Goal: Find specific page/section: Find specific page/section

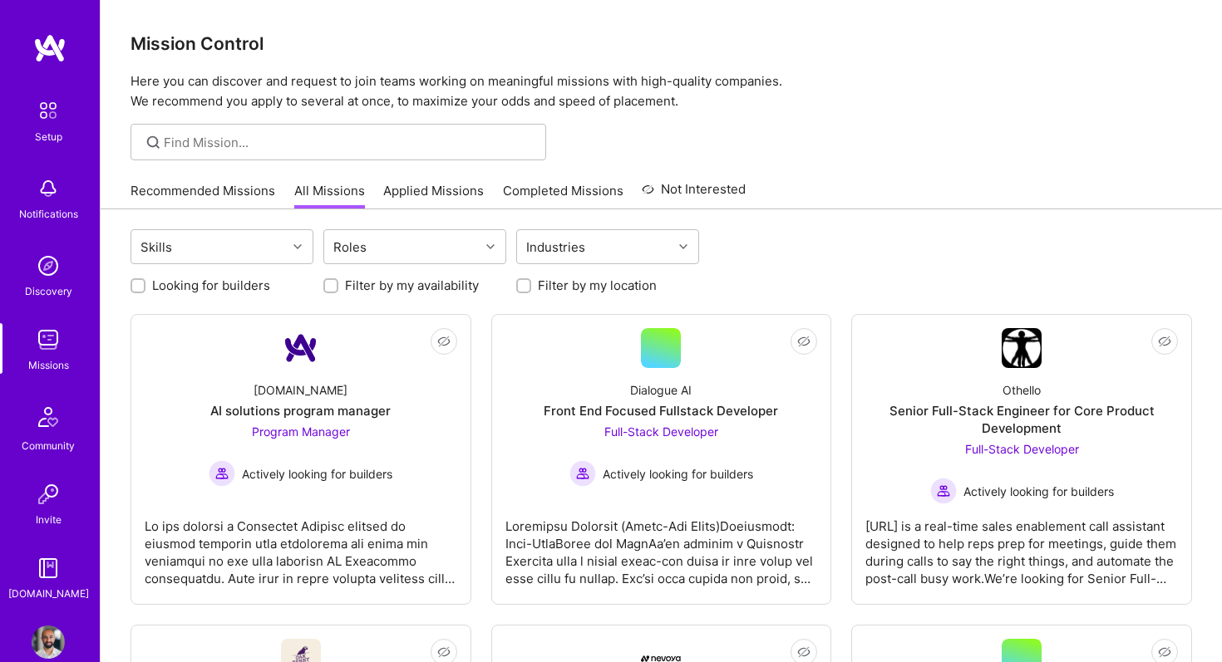
scroll to position [3322, 0]
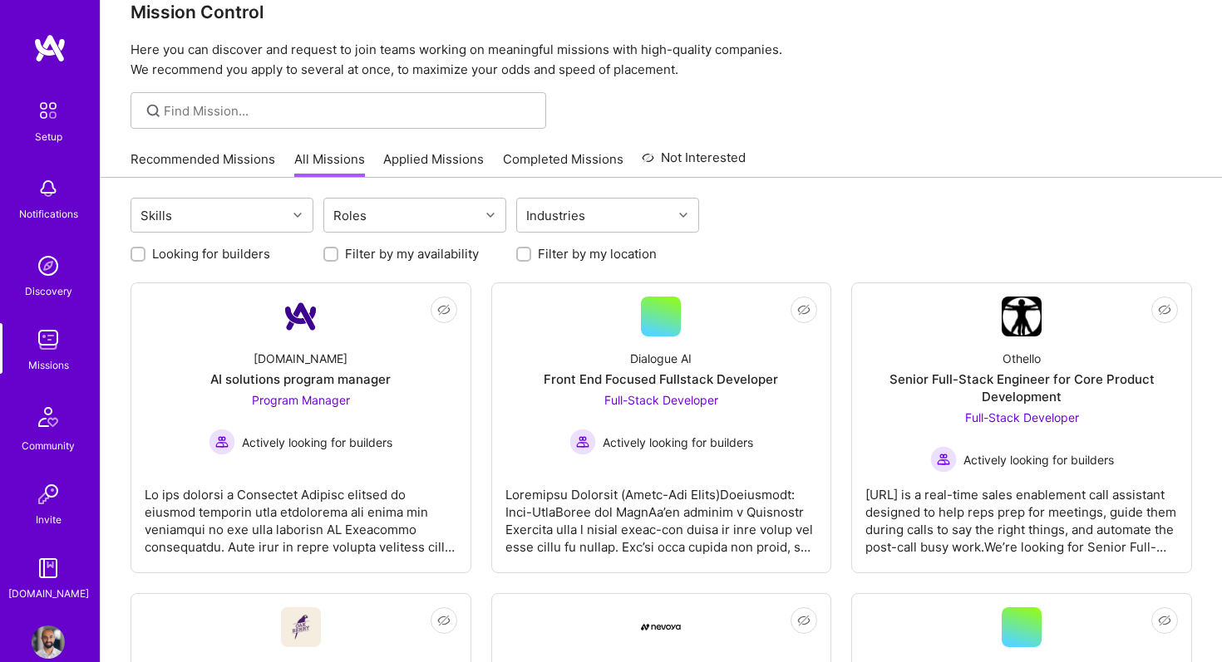
scroll to position [32, 0]
click at [457, 224] on div "Roles" at bounding box center [401, 214] width 155 height 33
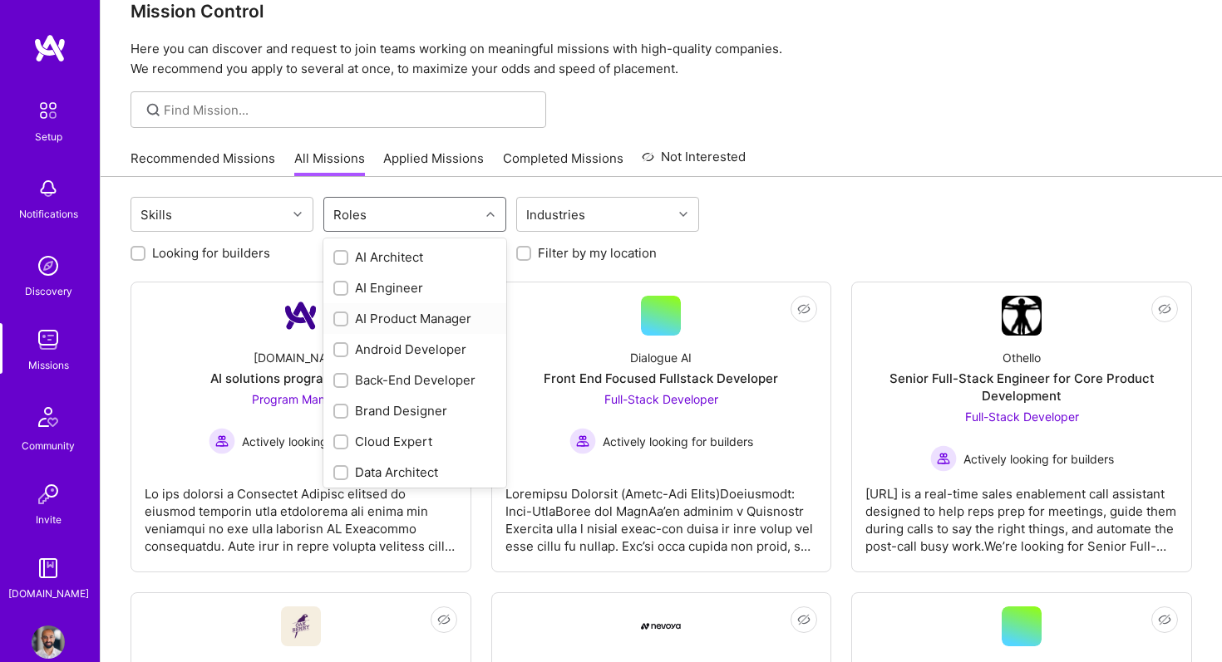
click at [344, 322] on input "checkbox" at bounding box center [343, 320] width 12 height 12
checkbox input "true"
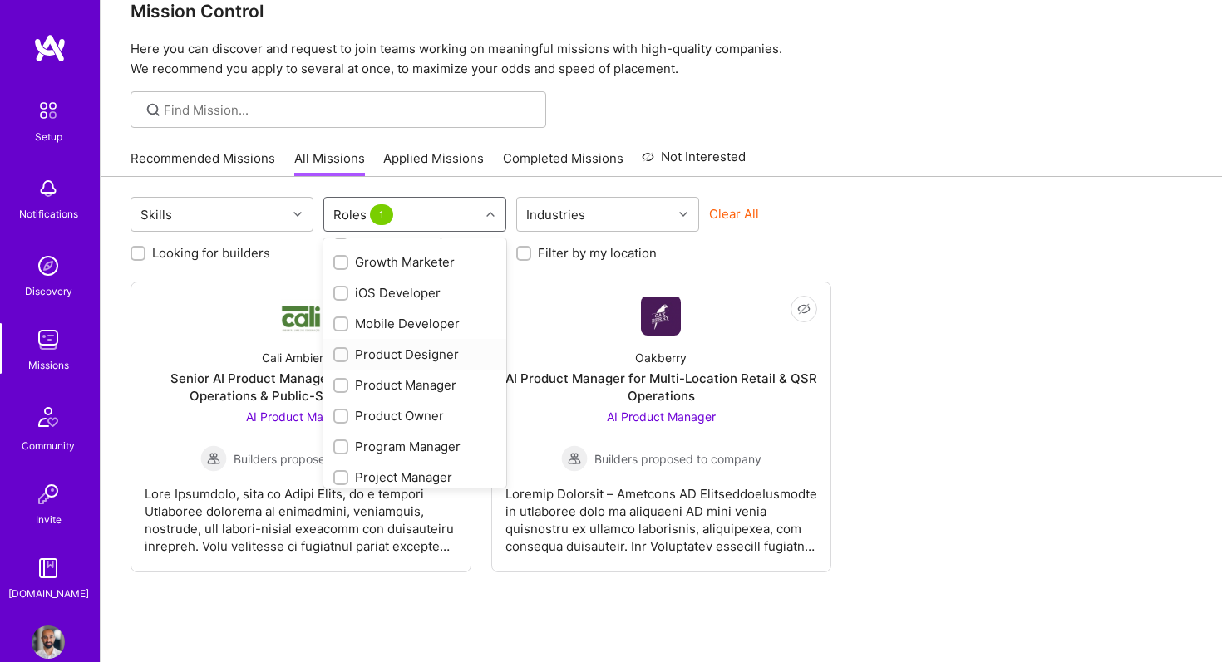
scroll to position [428, 0]
click at [338, 379] on input "checkbox" at bounding box center [343, 384] width 12 height 12
checkbox input "true"
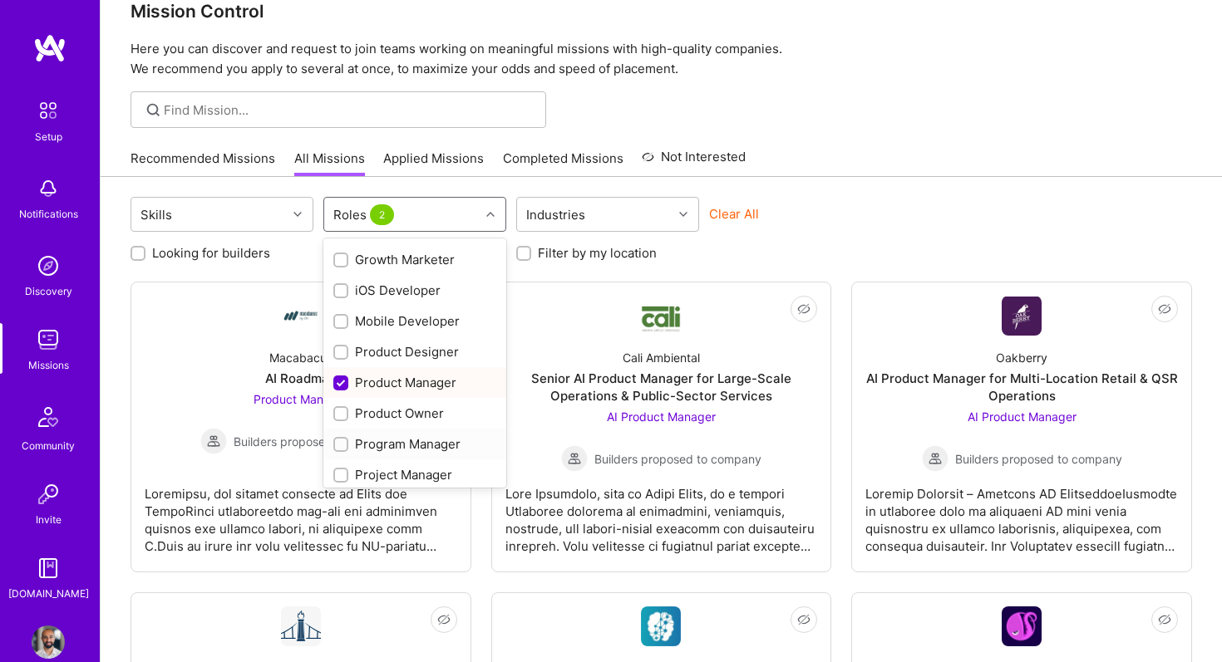
click at [341, 444] on input "checkbox" at bounding box center [343, 446] width 12 height 12
checkbox input "true"
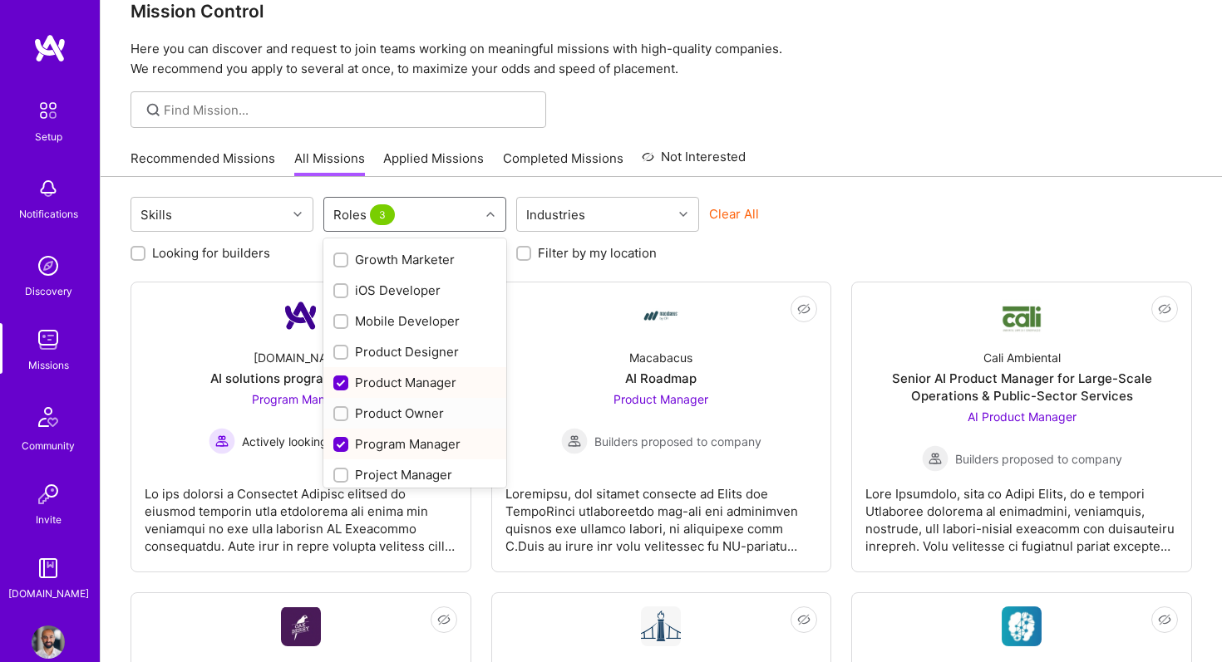
click at [340, 412] on input "checkbox" at bounding box center [343, 415] width 12 height 12
checkbox input "true"
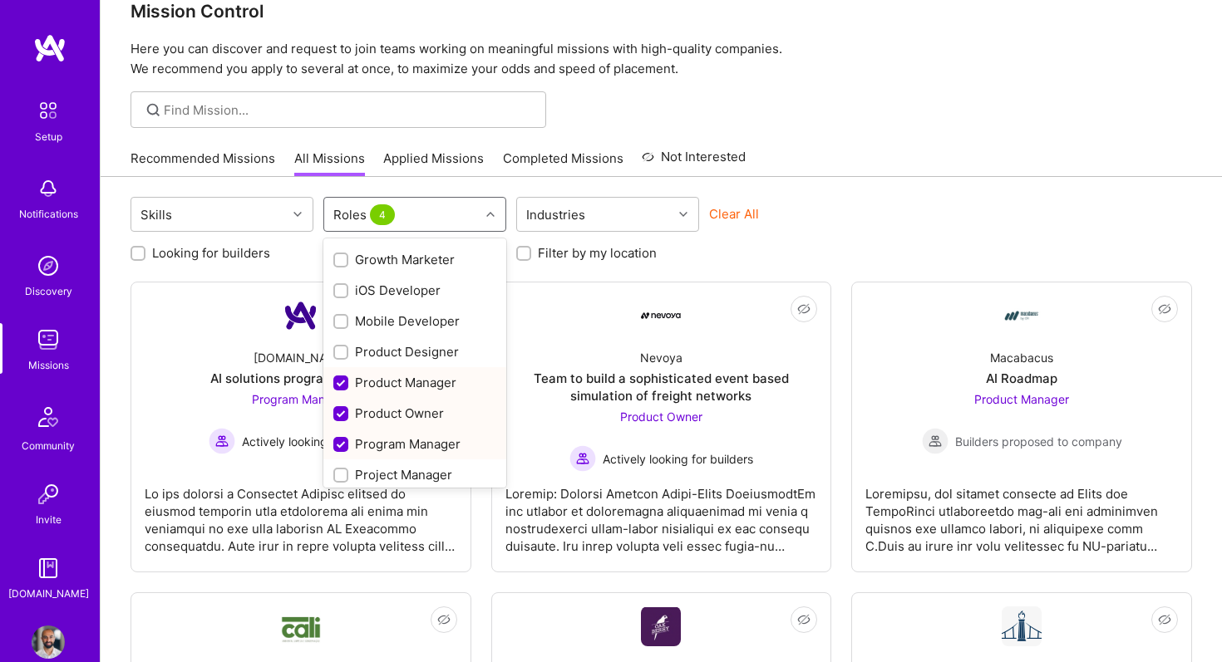
scroll to position [465, 0]
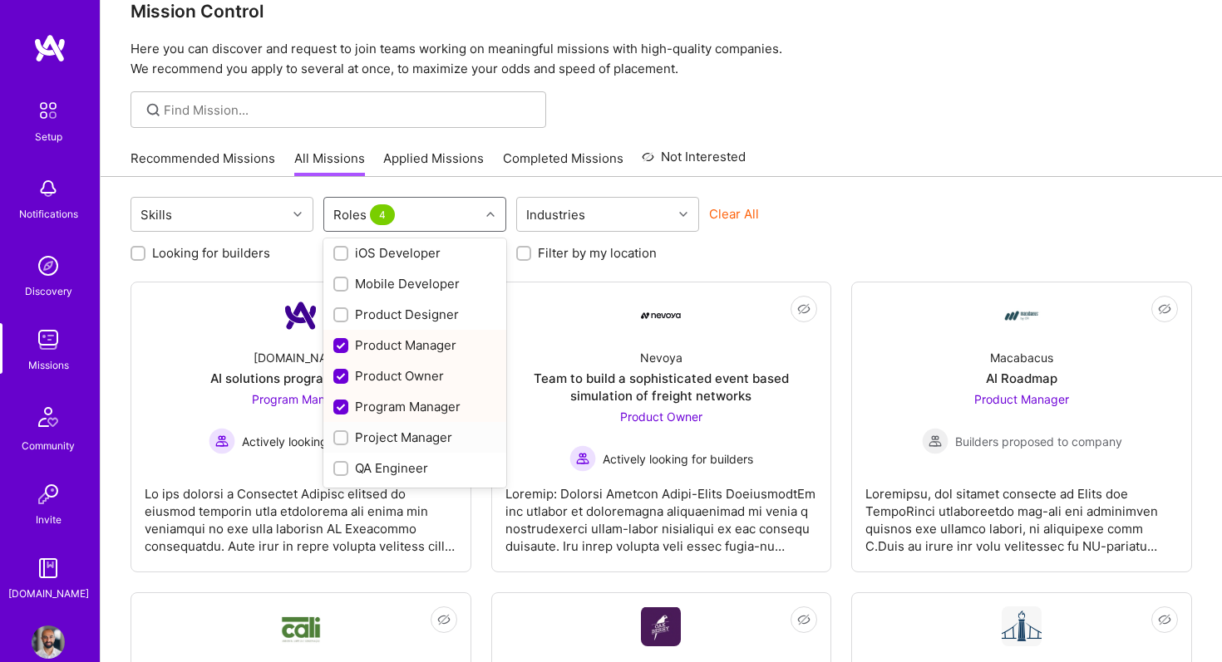
click at [349, 436] on div "Project Manager" at bounding box center [414, 437] width 163 height 17
checkbox input "true"
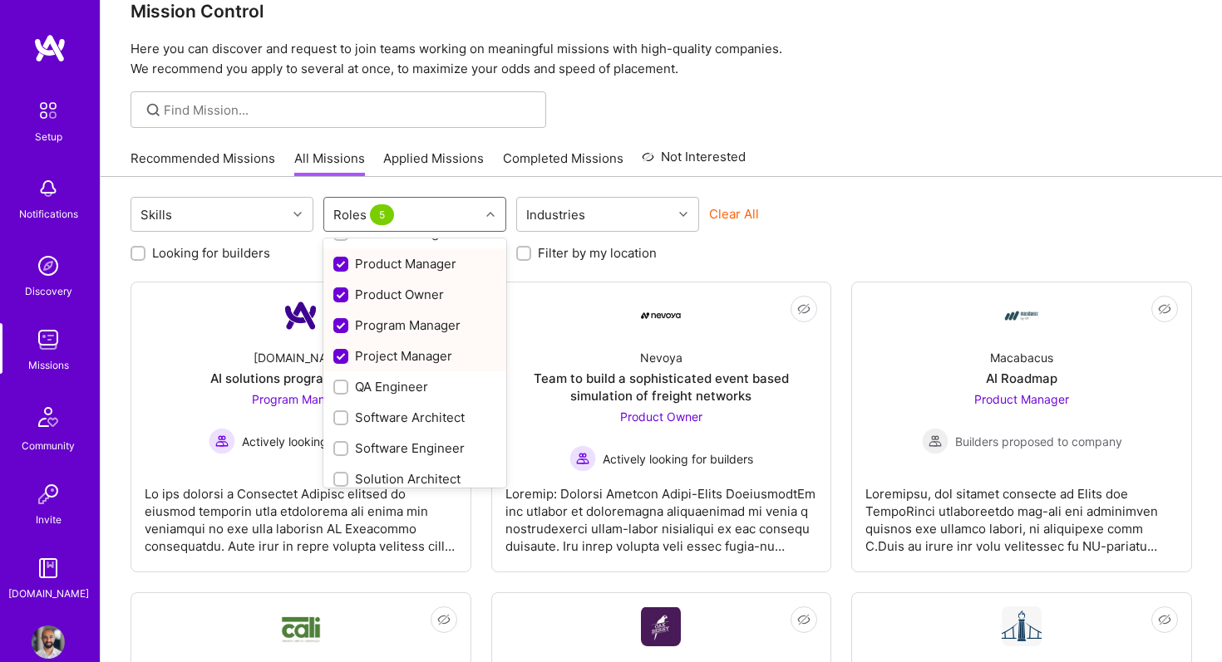
scroll to position [588, 0]
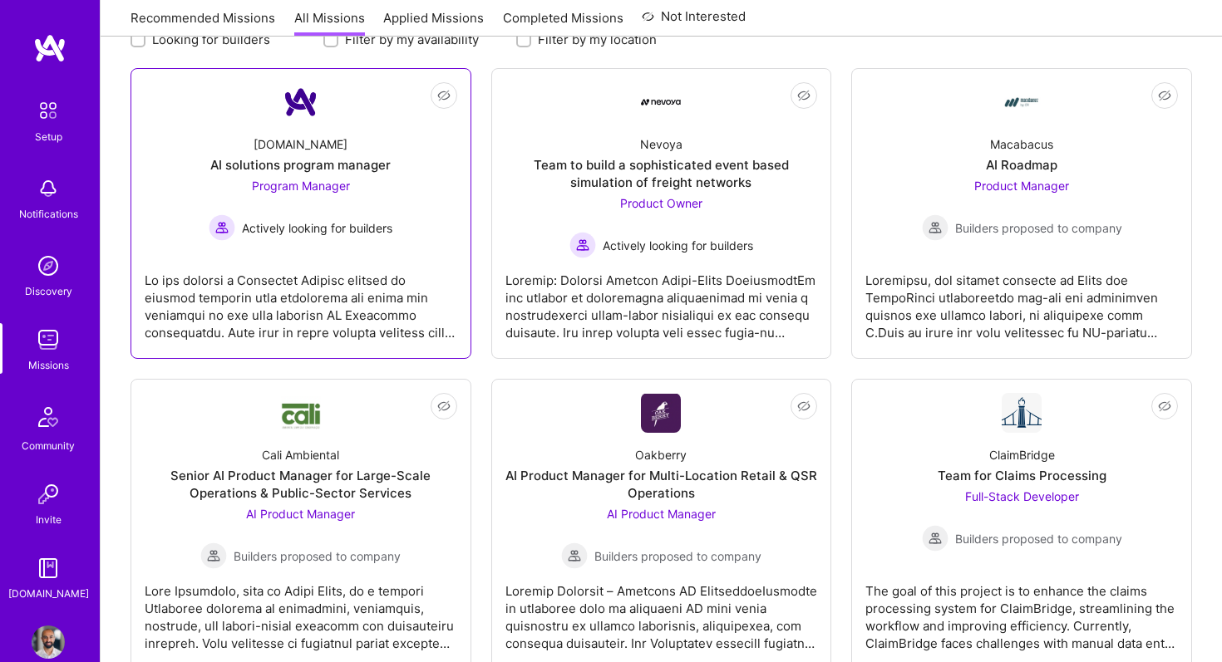
scroll to position [249, 0]
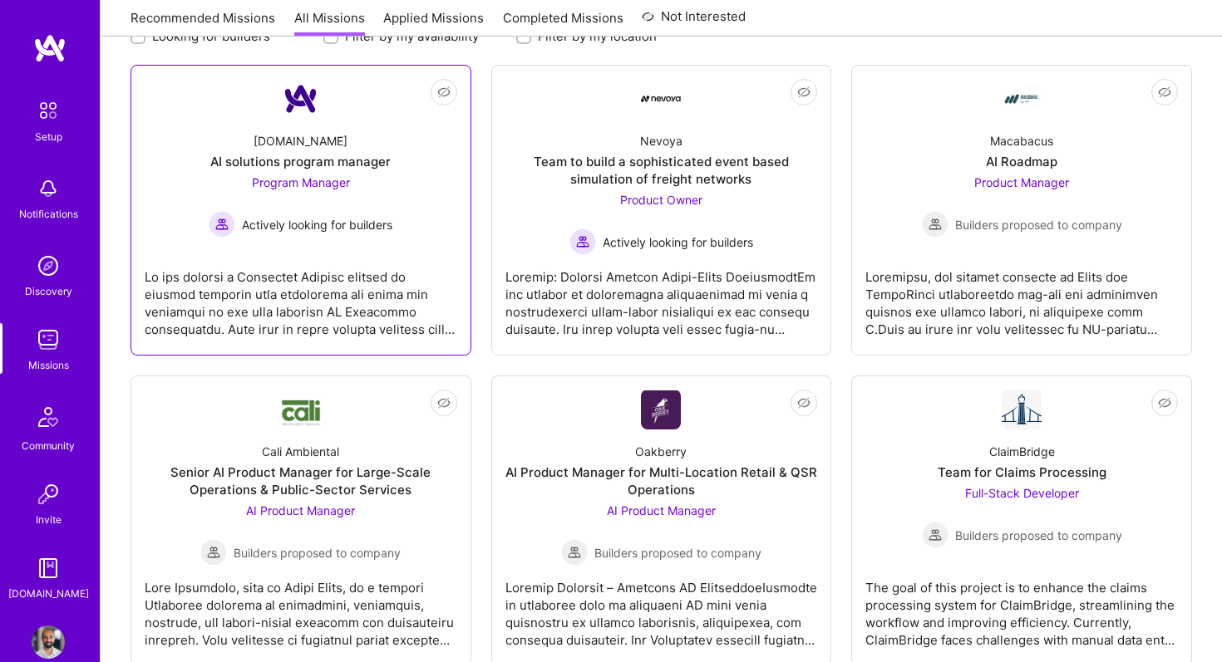
click at [373, 133] on div "A.Team AI solutions program manager Program Manager Actively looking for builde…" at bounding box center [301, 178] width 312 height 119
